Goal: Task Accomplishment & Management: Complete application form

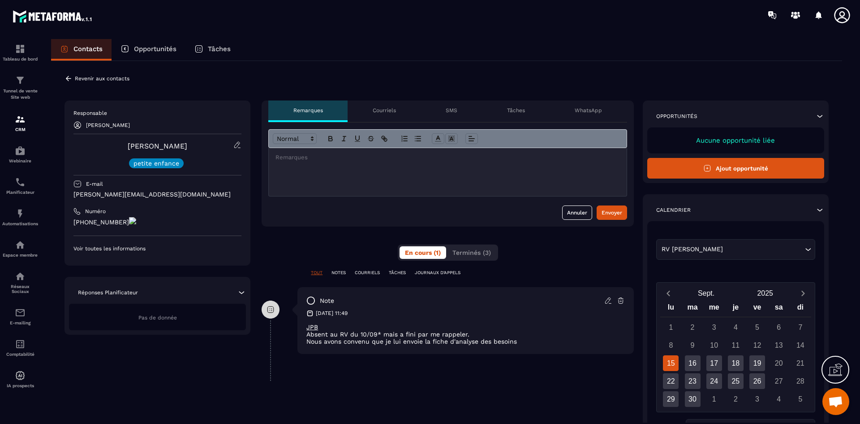
click at [377, 271] on p "COURRIELS" at bounding box center [367, 272] width 25 height 6
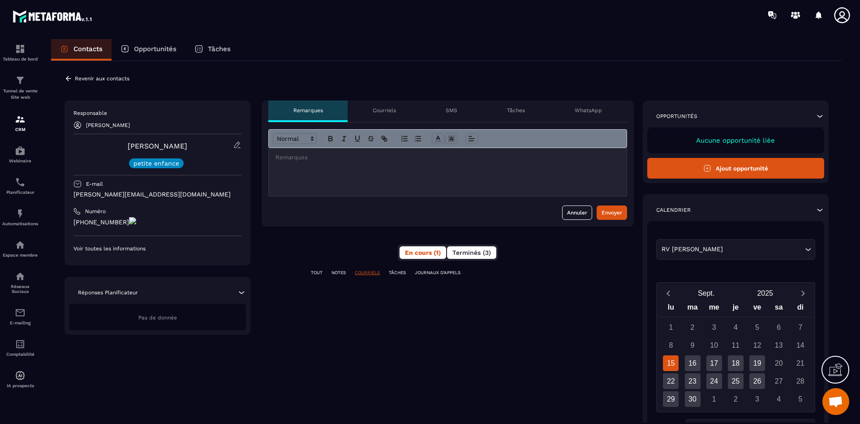
click at [466, 253] on span "Terminés (3)" at bounding box center [472, 252] width 39 height 7
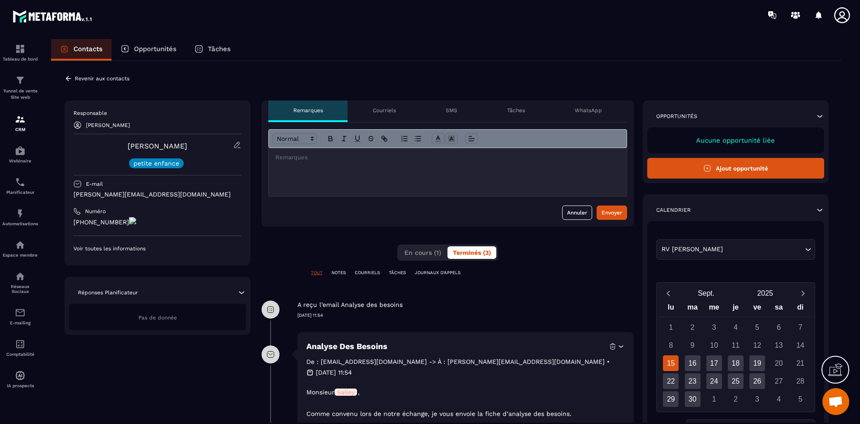
click at [321, 271] on p "TOUT" at bounding box center [317, 272] width 12 height 6
click at [339, 272] on p "NOTES" at bounding box center [339, 272] width 14 height 6
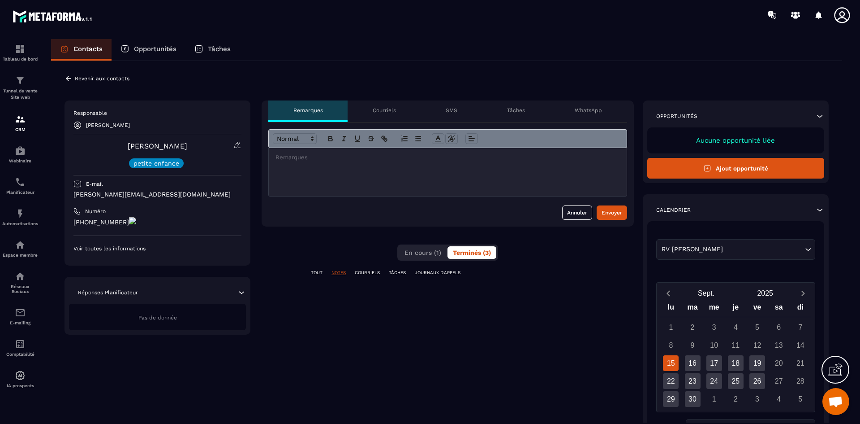
click at [344, 273] on p "NOTES" at bounding box center [339, 272] width 14 height 6
click at [425, 252] on span "En cours (1)" at bounding box center [423, 252] width 37 height 7
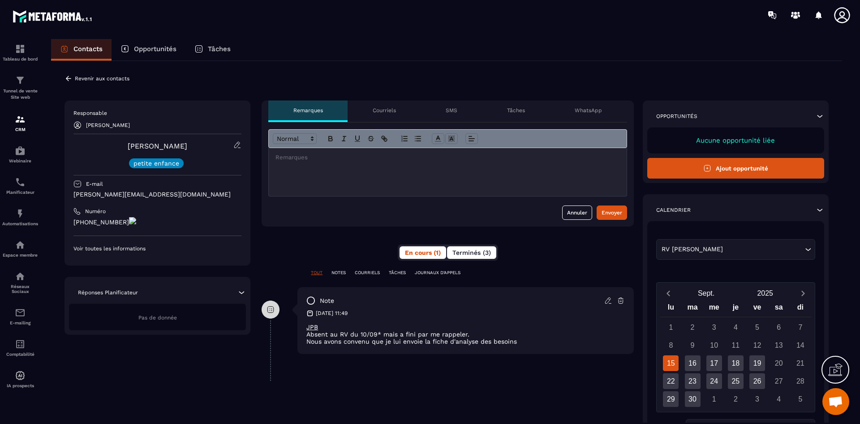
click at [477, 252] on span "Terminés (3)" at bounding box center [472, 252] width 39 height 7
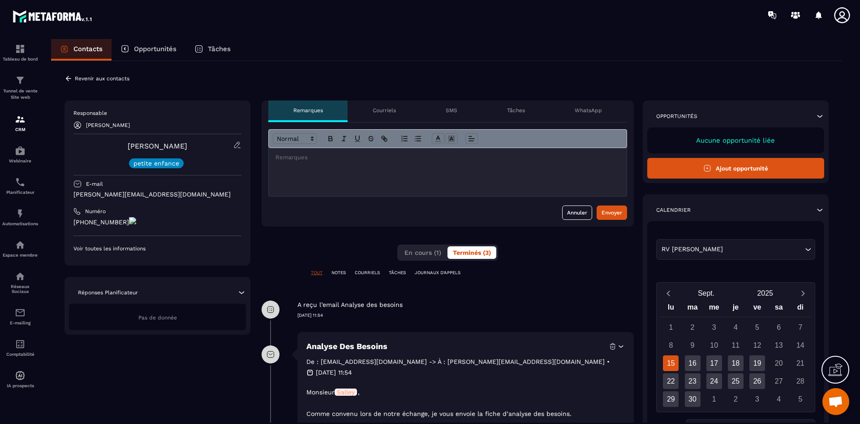
click at [368, 271] on p "COURRIELS" at bounding box center [367, 272] width 25 height 6
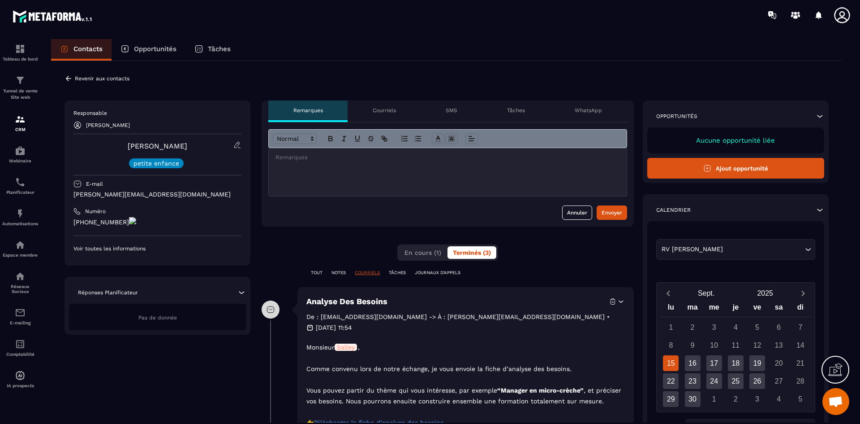
click at [454, 352] on p at bounding box center [466, 357] width 319 height 11
drag, startPoint x: 268, startPoint y: 321, endPoint x: 266, endPoint y: 346, distance: 24.2
click at [620, 304] on icon at bounding box center [621, 301] width 8 height 8
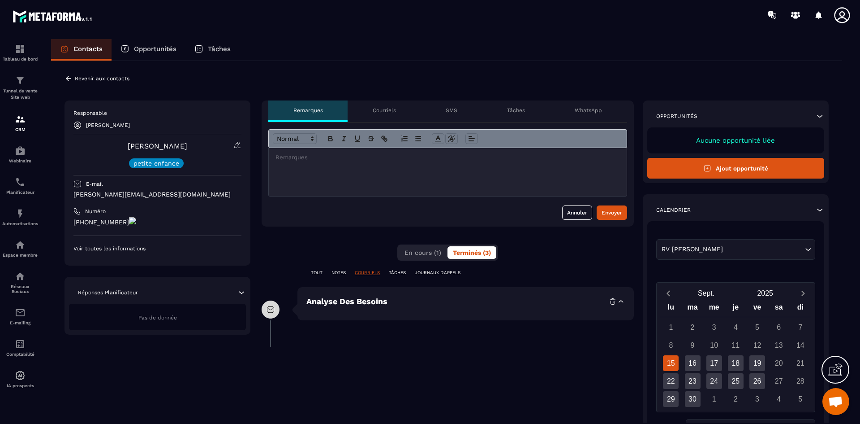
drag, startPoint x: 620, startPoint y: 302, endPoint x: 614, endPoint y: 306, distance: 7.5
click at [620, 301] on icon at bounding box center [621, 301] width 8 height 8
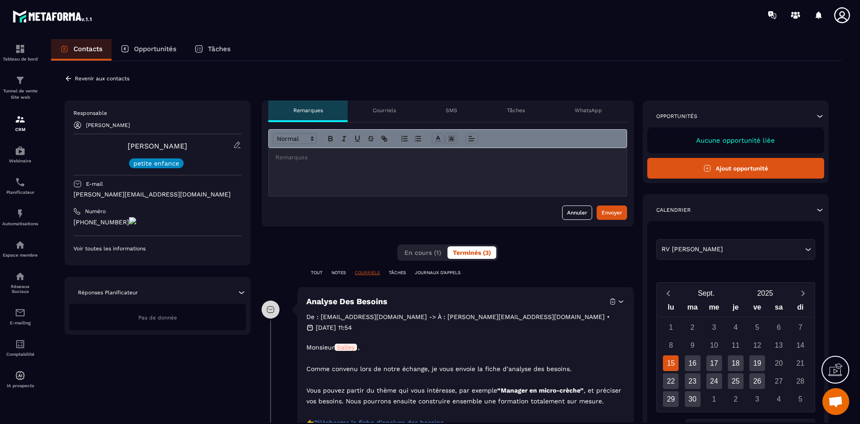
click at [402, 270] on p "TÂCHES" at bounding box center [397, 272] width 17 height 6
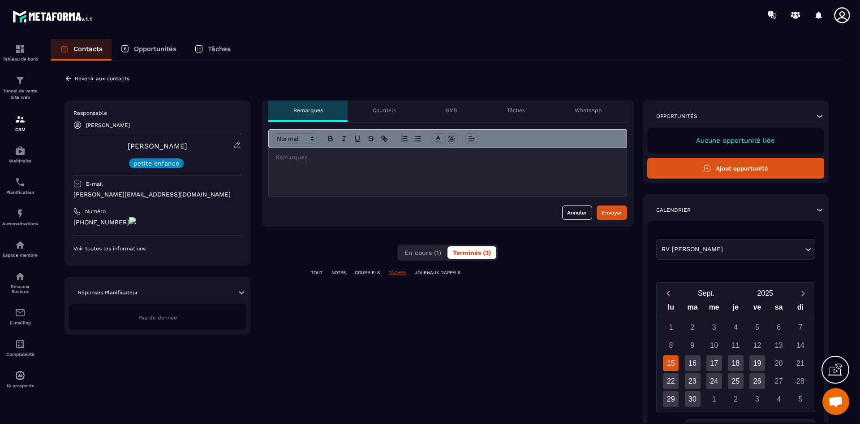
click at [449, 276] on div "TOUT NOTES COURRIELS TÂCHES JOURNAUX D'APPELS" at bounding box center [448, 277] width 372 height 17
click at [444, 268] on div "**********" at bounding box center [448, 314] width 372 height 428
click at [443, 274] on p "JOURNAUX D'APPELS" at bounding box center [438, 272] width 46 height 6
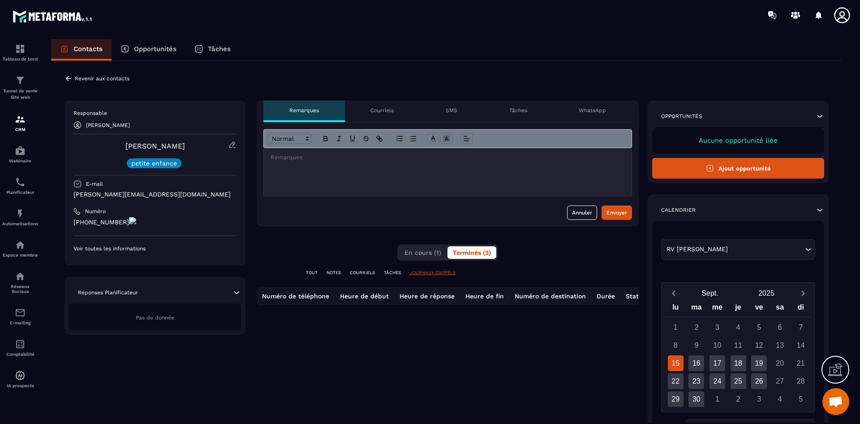
click at [363, 272] on p "COURRIELS" at bounding box center [362, 272] width 25 height 6
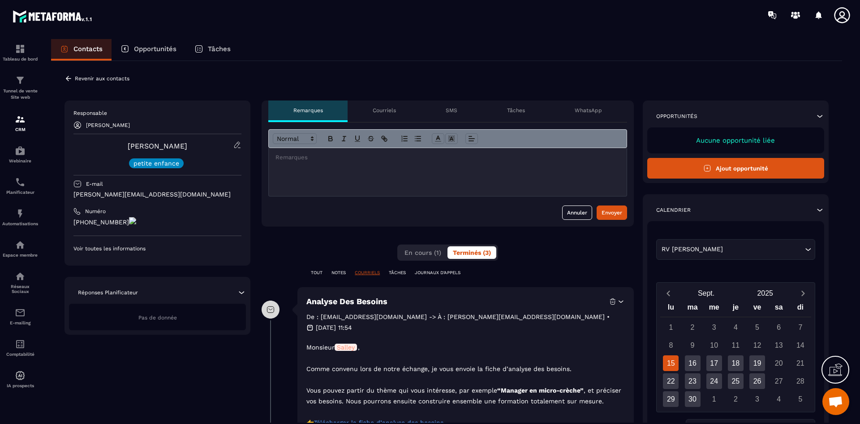
click at [167, 42] on div "Opportunités" at bounding box center [149, 50] width 74 height 22
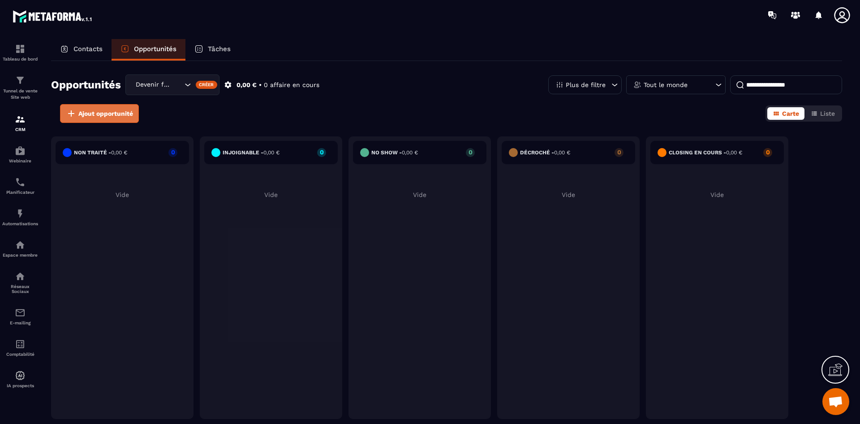
click at [106, 113] on span "Ajout opportunité" at bounding box center [105, 113] width 55 height 9
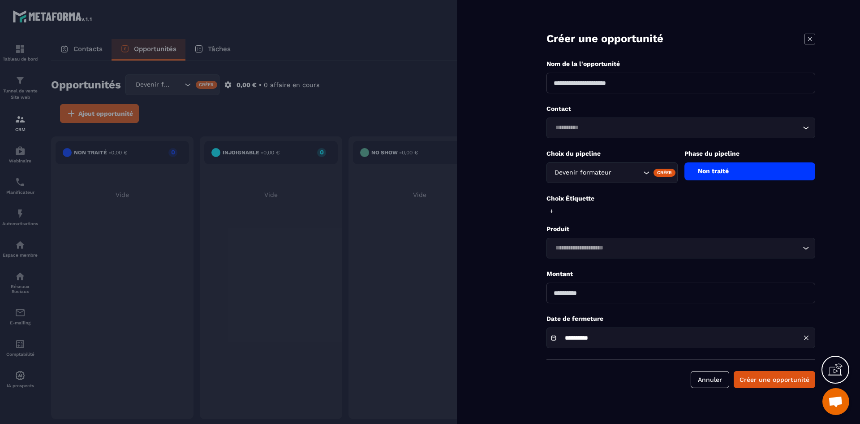
click at [617, 87] on input at bounding box center [681, 83] width 269 height 21
type input "**********"
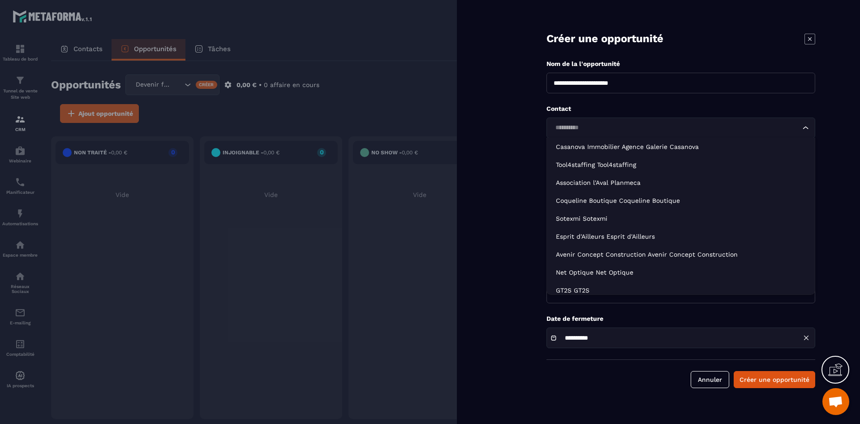
click at [618, 133] on div "Loading..." at bounding box center [681, 127] width 269 height 21
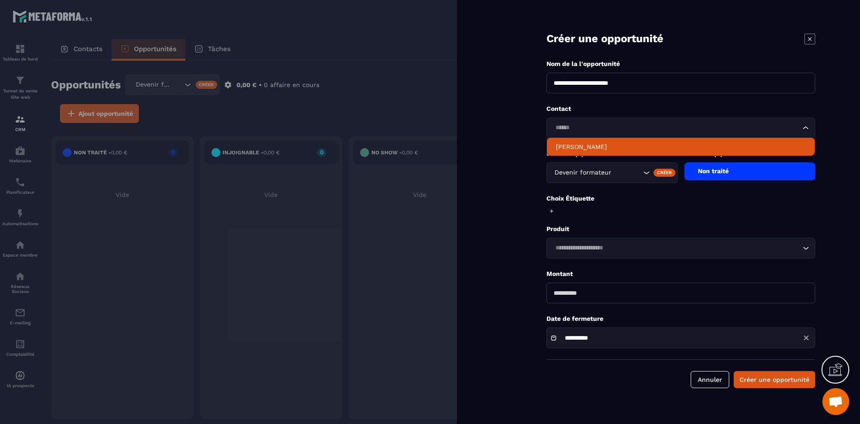
click at [614, 147] on p "[PERSON_NAME]" at bounding box center [681, 146] width 250 height 9
type input "******"
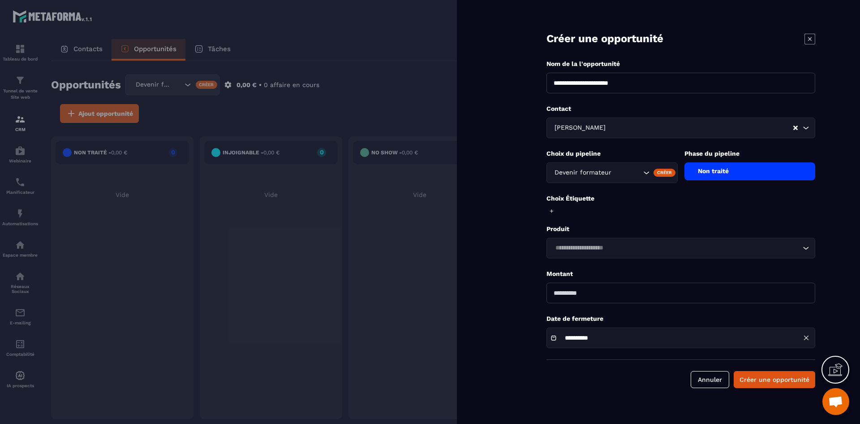
click at [648, 172] on icon "Search for option" at bounding box center [646, 172] width 9 height 9
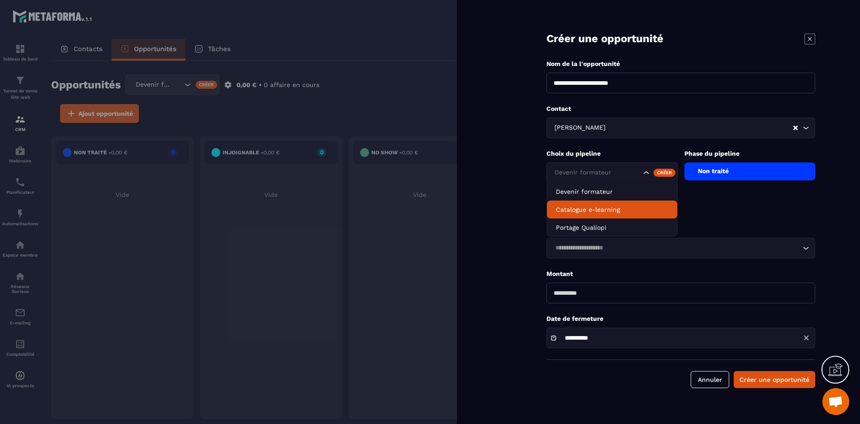
click at [628, 208] on p "Catalogue e-learning" at bounding box center [612, 209] width 112 height 9
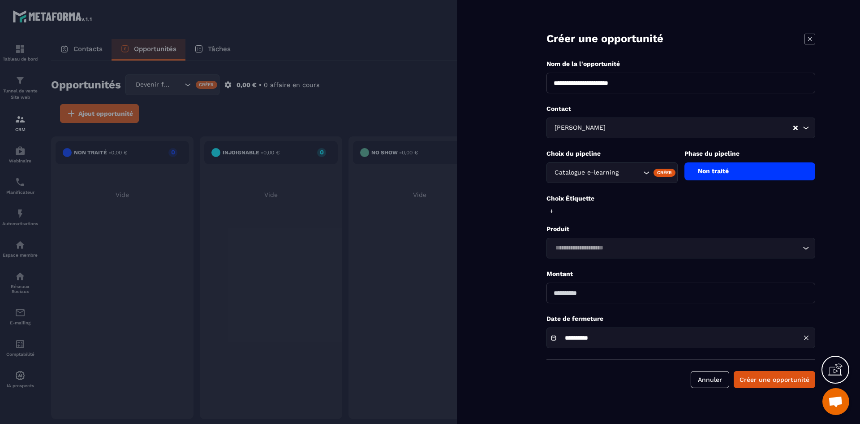
drag, startPoint x: 593, startPoint y: 294, endPoint x: 558, endPoint y: 293, distance: 35.9
click at [558, 293] on input "number" at bounding box center [681, 292] width 269 height 21
click at [773, 377] on form "**********" at bounding box center [681, 203] width 359 height 406
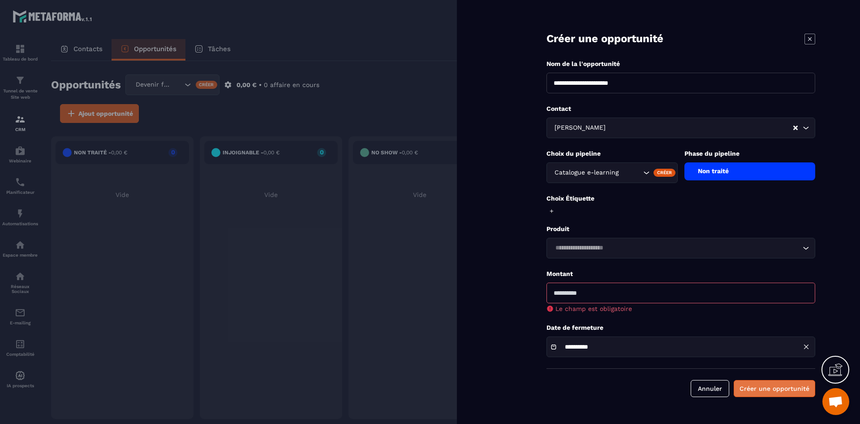
click at [771, 395] on button "Créer une opportunité" at bounding box center [775, 388] width 82 height 17
click at [752, 174] on div "Non traité" at bounding box center [750, 171] width 131 height 18
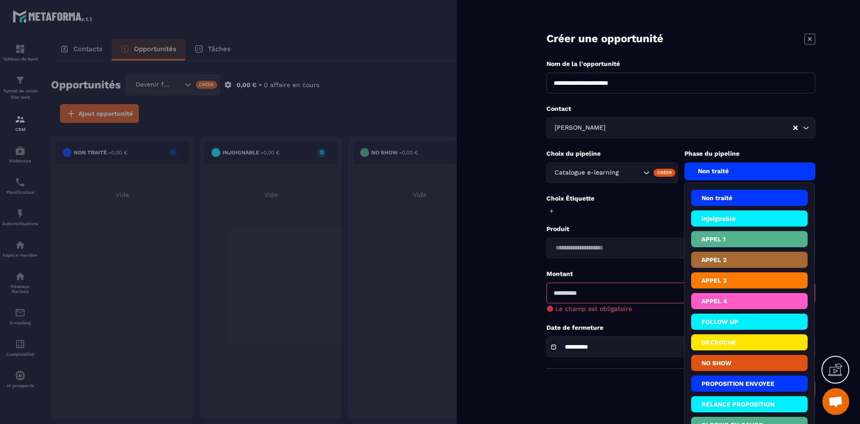
click at [720, 238] on li "APPEL 1" at bounding box center [750, 239] width 117 height 16
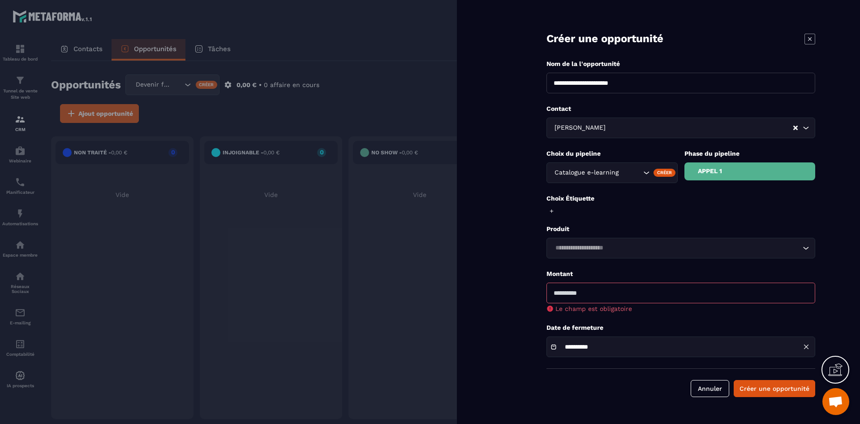
click at [650, 299] on input "number" at bounding box center [681, 292] width 269 height 21
type input "****"
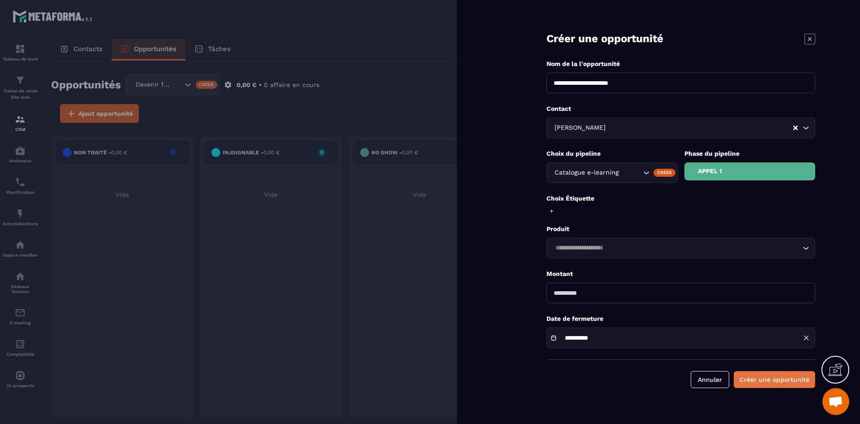
click at [769, 379] on button "Créer une opportunité" at bounding box center [775, 379] width 82 height 17
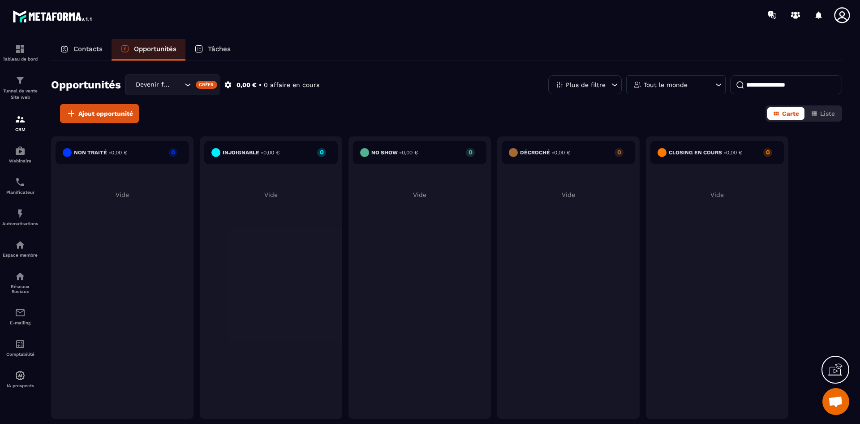
click at [94, 53] on div "Contacts" at bounding box center [81, 50] width 61 height 22
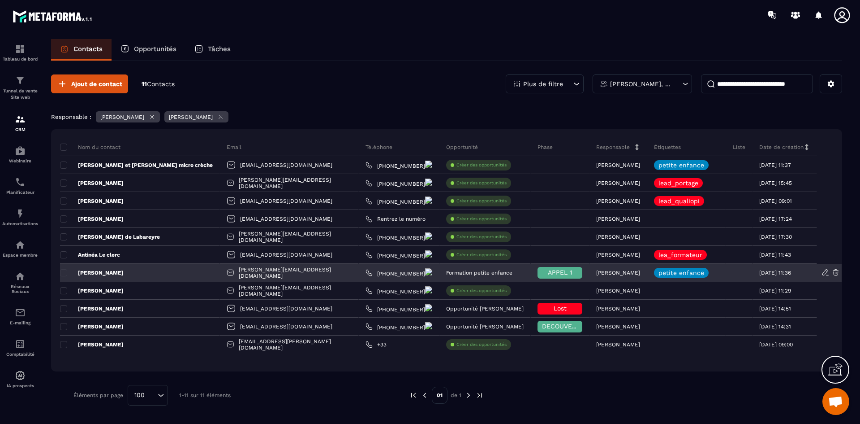
click at [108, 272] on p "[PERSON_NAME]" at bounding box center [92, 272] width 64 height 7
